Goal: Task Accomplishment & Management: Use online tool/utility

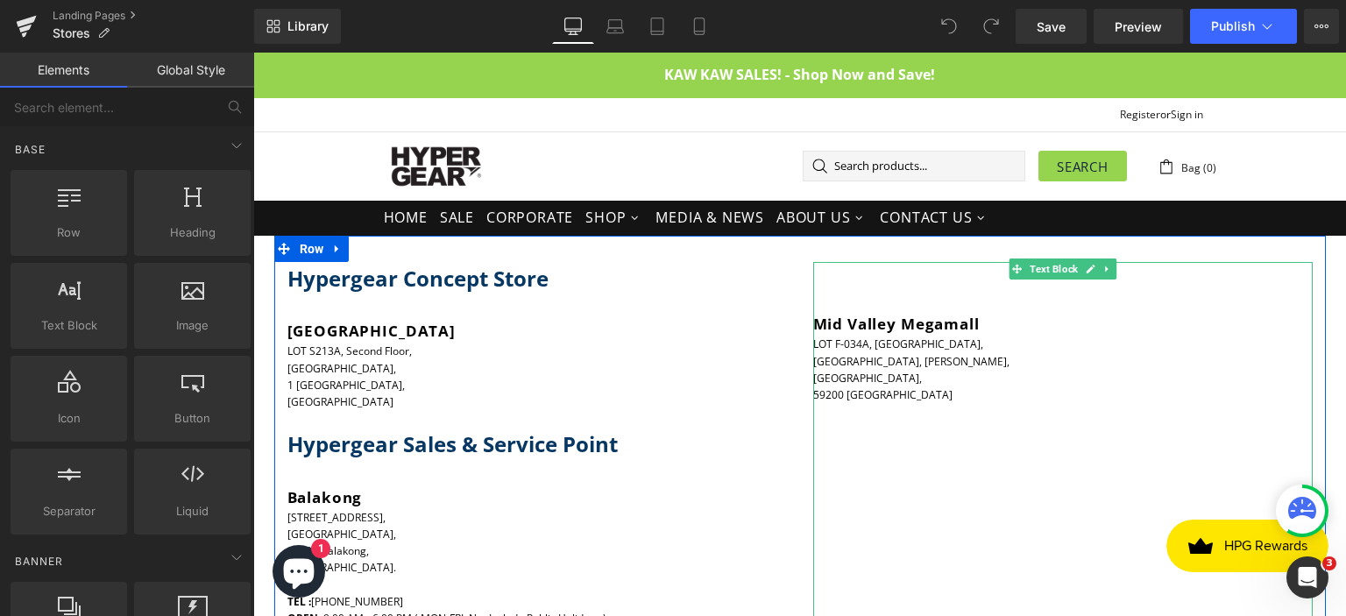
click at [892, 365] on p "LOT F-034A, [STREET_ADDRESS][PERSON_NAME]" at bounding box center [1062, 369] width 499 height 67
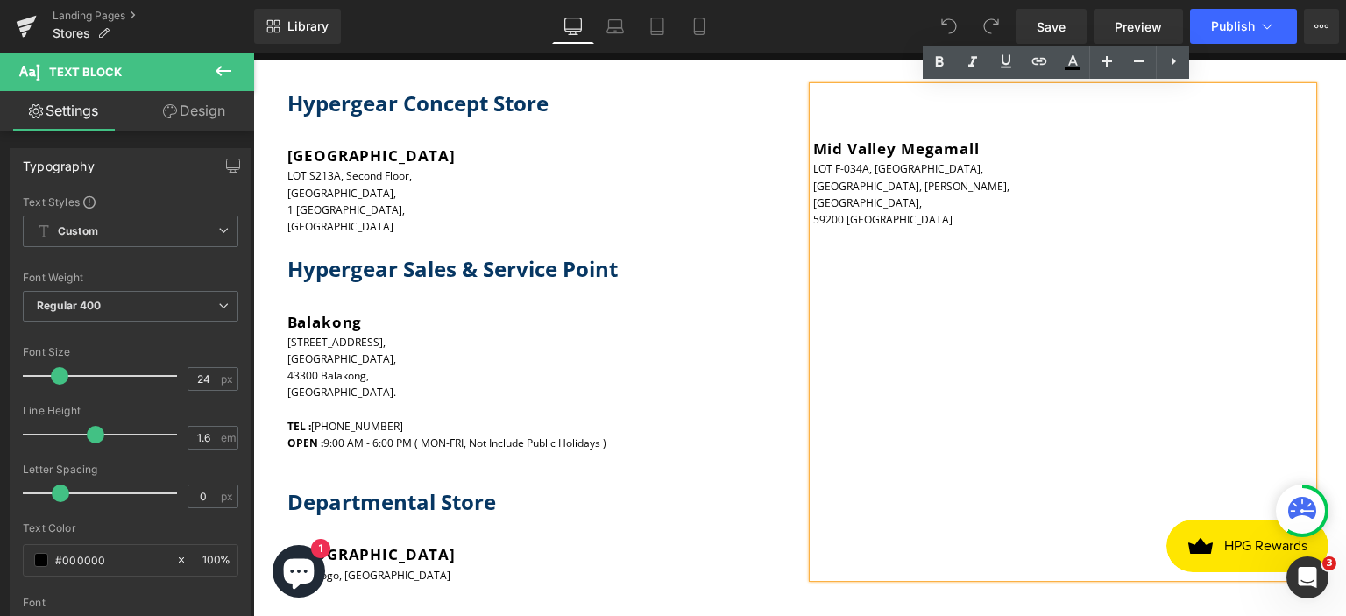
scroll to position [88, 0]
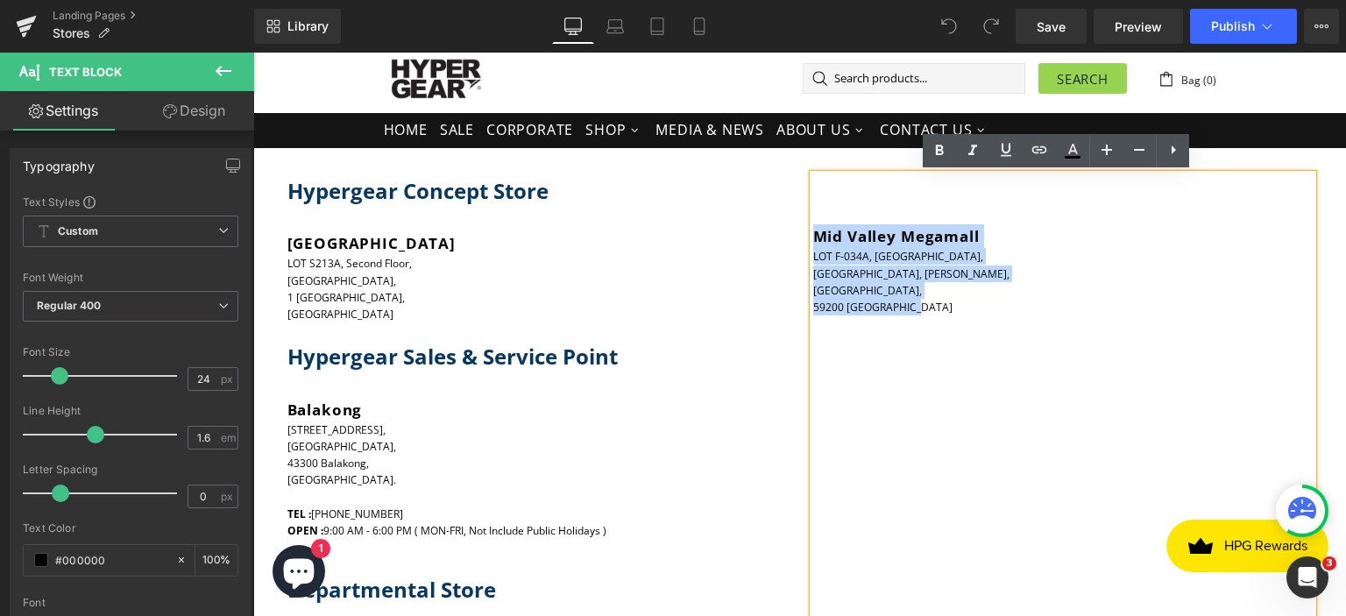
drag, startPoint x: 932, startPoint y: 306, endPoint x: 808, endPoint y: 232, distance: 144.5
click at [813, 232] on div "Mid Valley Megamall LOT F-034A, [STREET_ADDRESS][PERSON_NAME]" at bounding box center [1062, 269] width 499 height 91
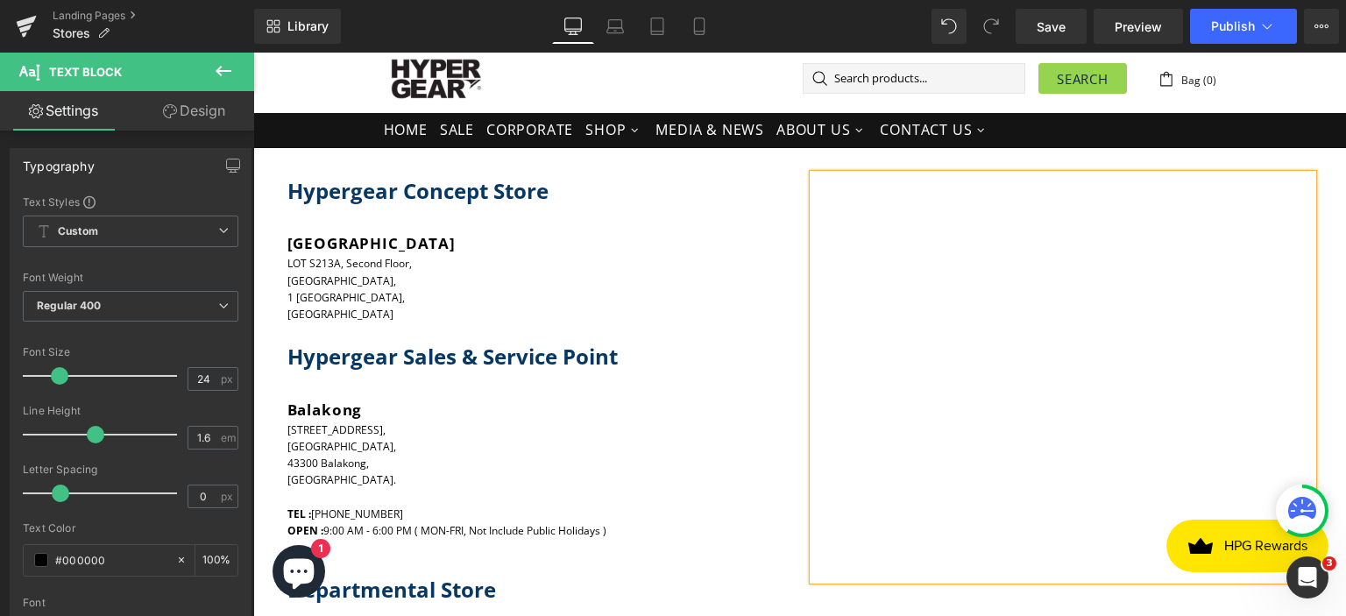
click at [708, 254] on h5 "[GEOGRAPHIC_DATA]" at bounding box center [536, 243] width 499 height 24
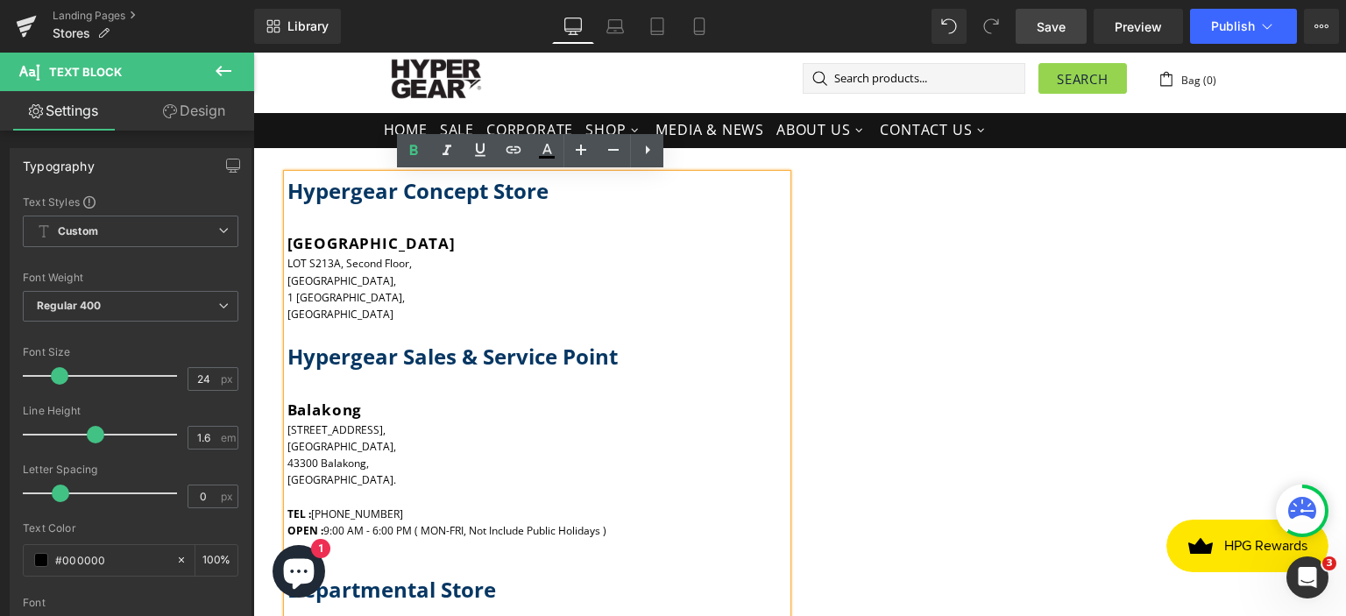
click at [1037, 27] on link "Save" at bounding box center [1050, 26] width 71 height 35
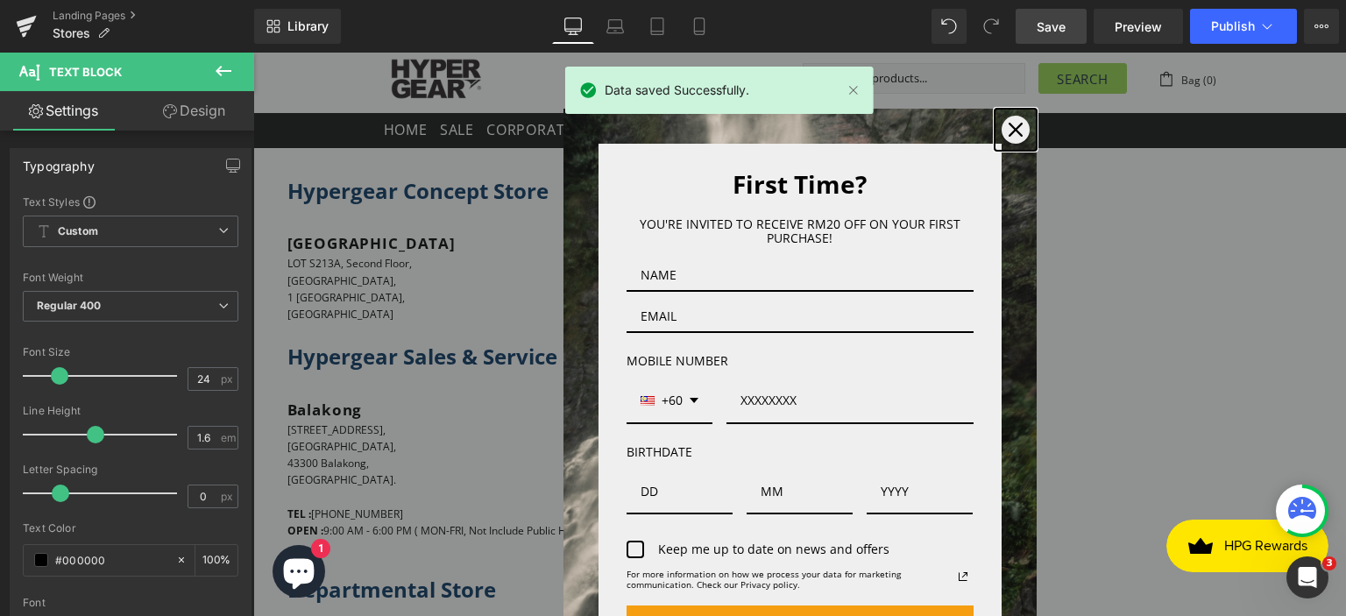
click at [1008, 123] on icon "close icon" at bounding box center [1015, 130] width 14 height 14
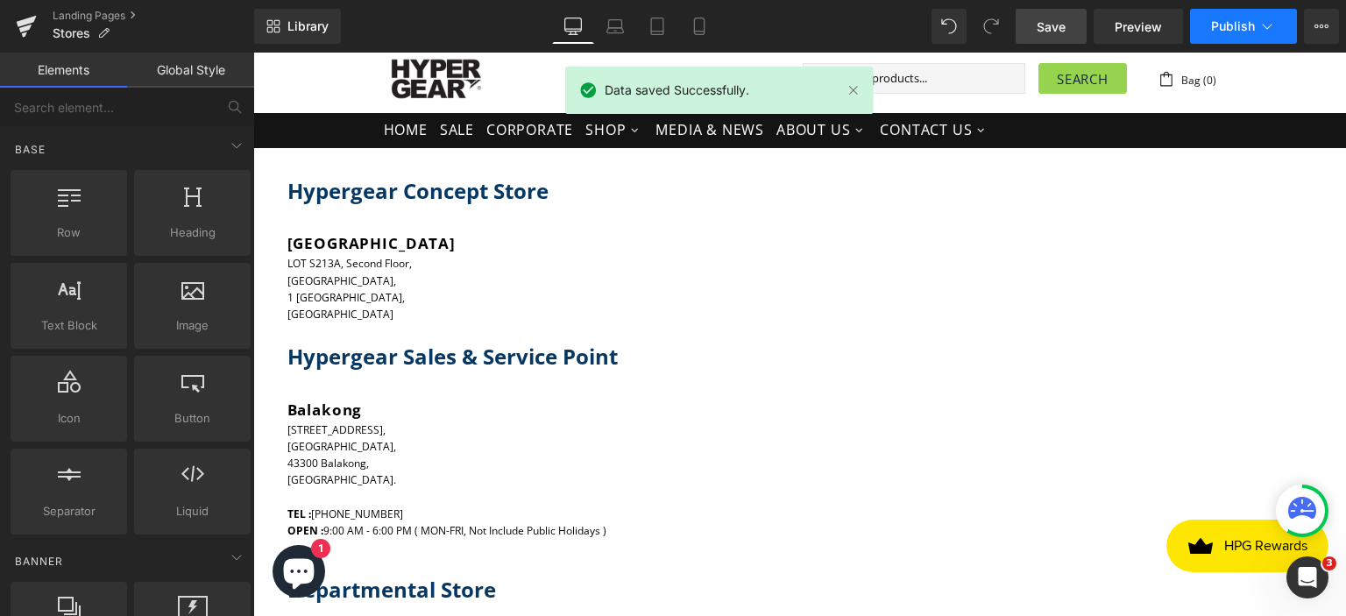
click at [1224, 35] on button "Publish" at bounding box center [1243, 26] width 107 height 35
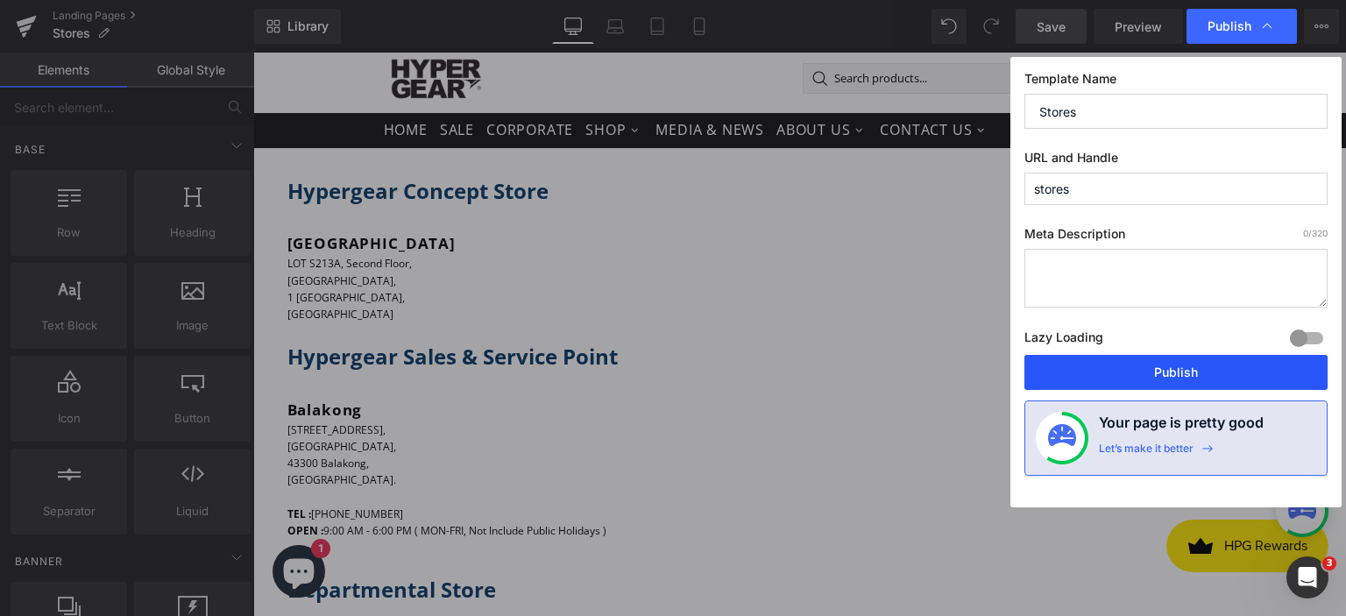
click at [1146, 370] on button "Publish" at bounding box center [1175, 372] width 303 height 35
